Goal: Information Seeking & Learning: Learn about a topic

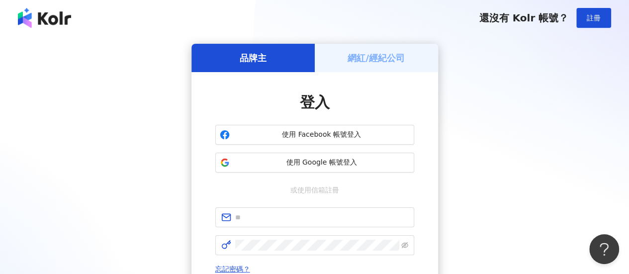
click at [530, 99] on div "品牌主 網紅/經紀公司 登入 使用 Facebook 帳號登入 使用 Google 帳號登入 或使用信箱註冊 忘記密碼？ 登入 還沒有 Kolr 帳號？ 立即…" at bounding box center [314, 197] width 605 height 307
click at [359, 169] on button "使用 Google 帳號登入" at bounding box center [314, 163] width 199 height 20
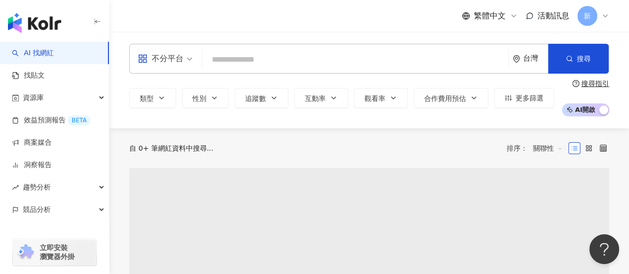
click at [375, 58] on input "search" at bounding box center [355, 59] width 298 height 19
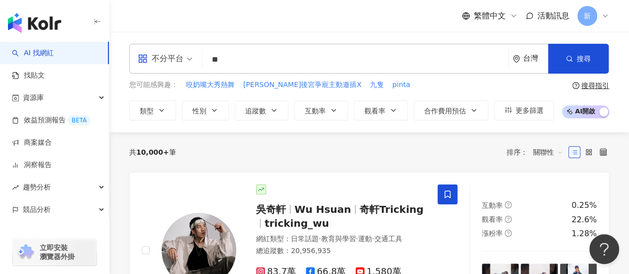
type input "*"
type input "****"
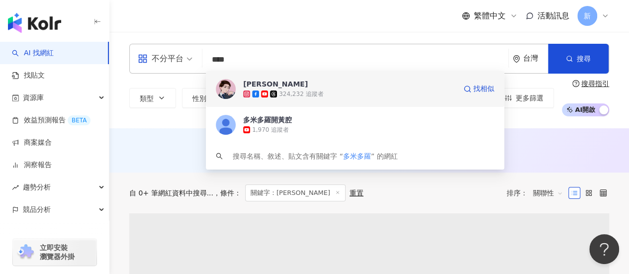
click at [363, 85] on span "[PERSON_NAME]" at bounding box center [349, 84] width 213 height 10
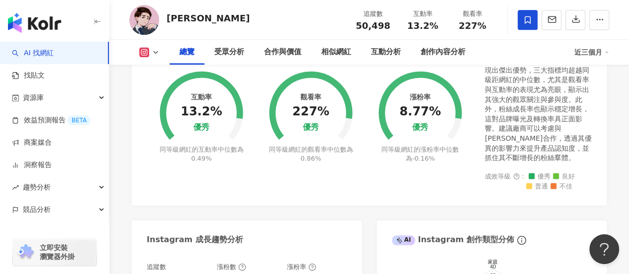
scroll to position [579, 0]
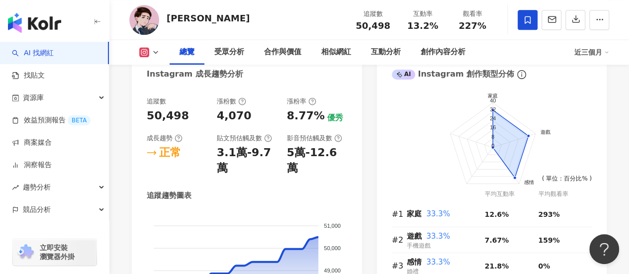
click at [170, 112] on div "50,498" at bounding box center [168, 115] width 42 height 15
copy div "50,498"
click at [200, 107] on div "追蹤數 50,498" at bounding box center [177, 110] width 60 height 27
click at [174, 116] on div "50,498" at bounding box center [168, 115] width 42 height 15
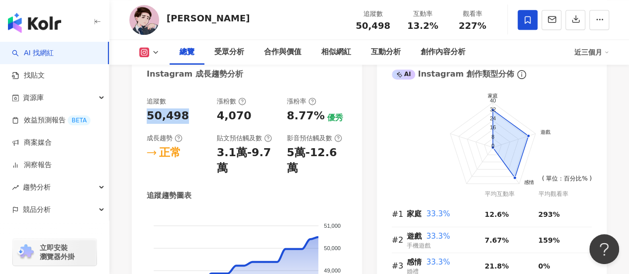
click at [174, 116] on div "50,498" at bounding box center [168, 115] width 42 height 15
copy div "50,498"
